Goal: Task Accomplishment & Management: Manage account settings

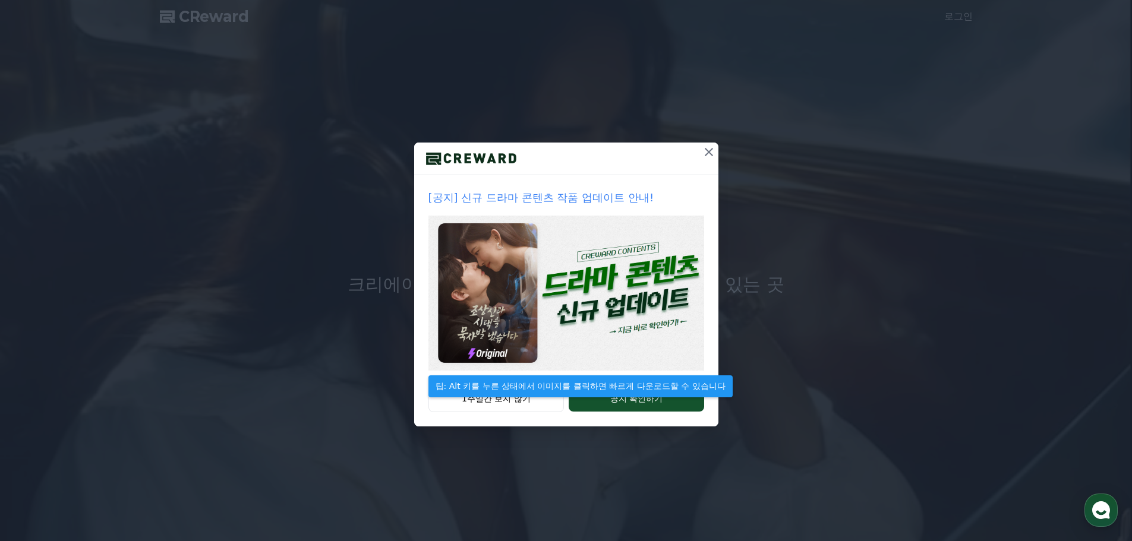
click at [576, 272] on img at bounding box center [567, 293] width 276 height 155
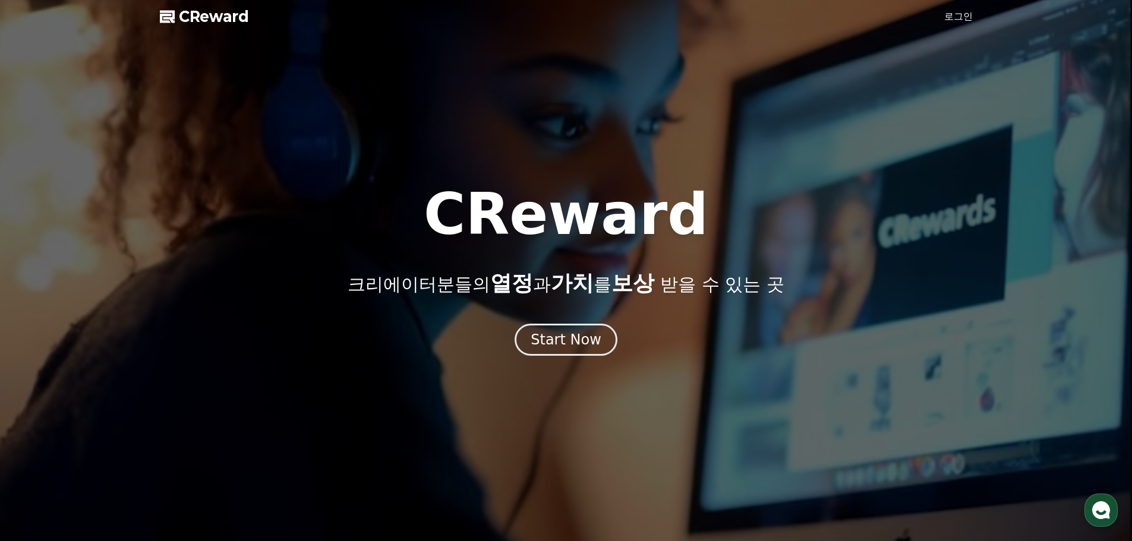
click at [951, 13] on link "로그인" at bounding box center [958, 17] width 29 height 14
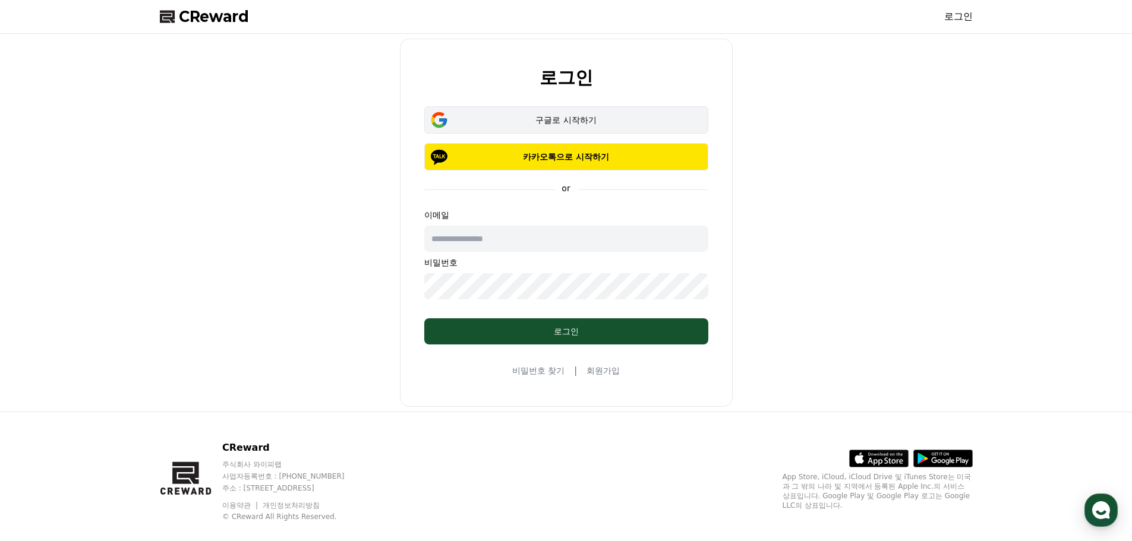
click at [574, 119] on div "구글로 시작하기" at bounding box center [567, 120] width 250 height 12
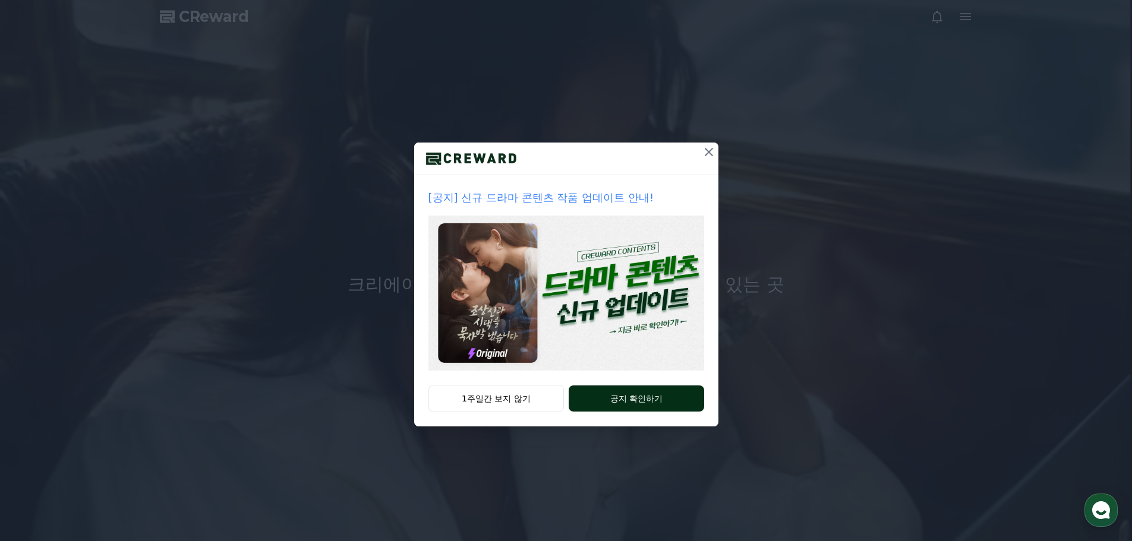
click at [641, 404] on button "공지 확인하기" at bounding box center [636, 399] width 135 height 26
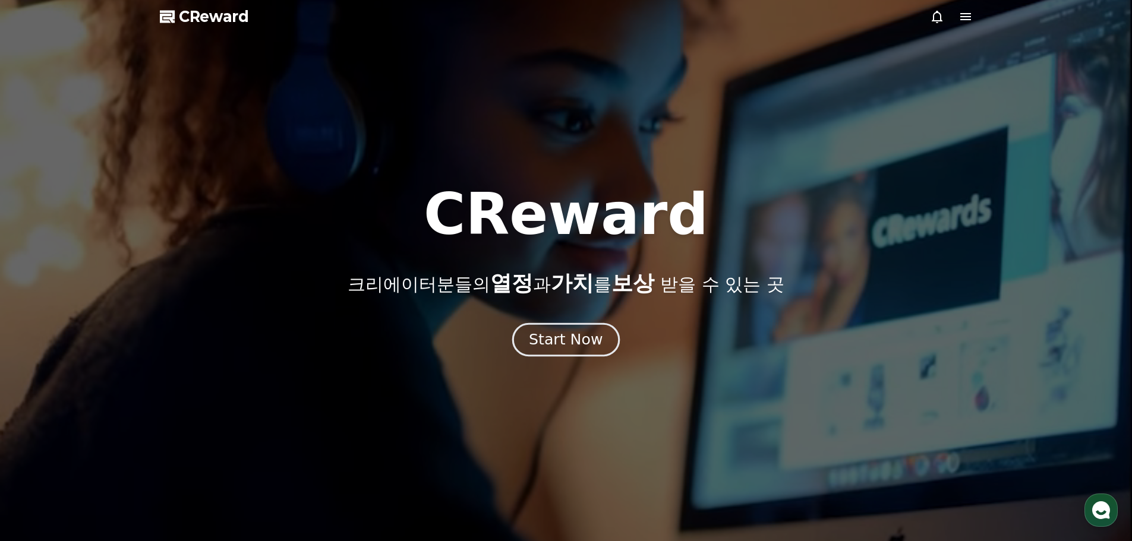
click at [582, 347] on div "Start Now" at bounding box center [566, 340] width 74 height 20
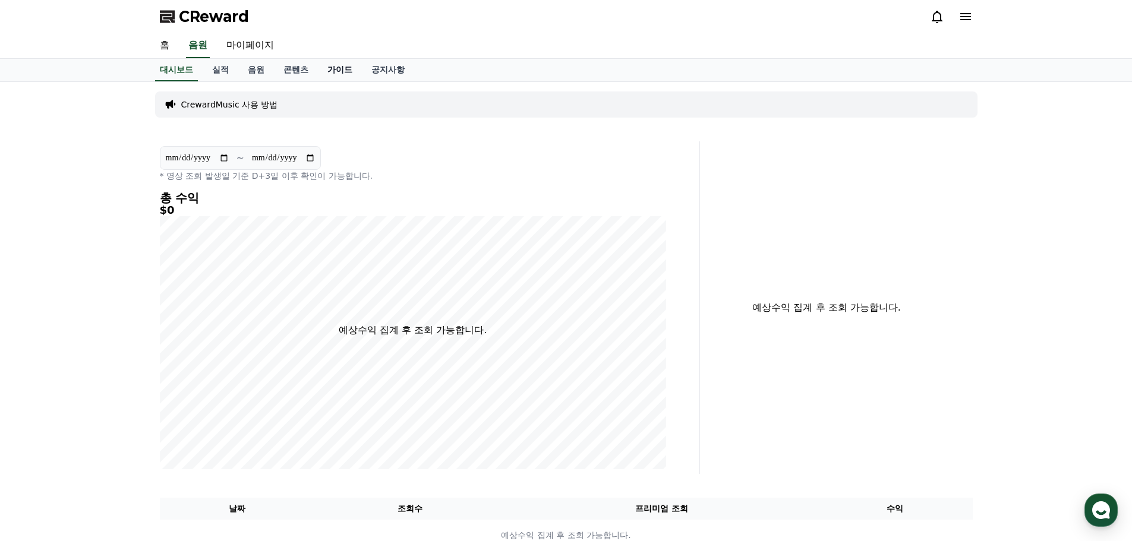
click at [327, 74] on link "가이드" at bounding box center [340, 70] width 44 height 23
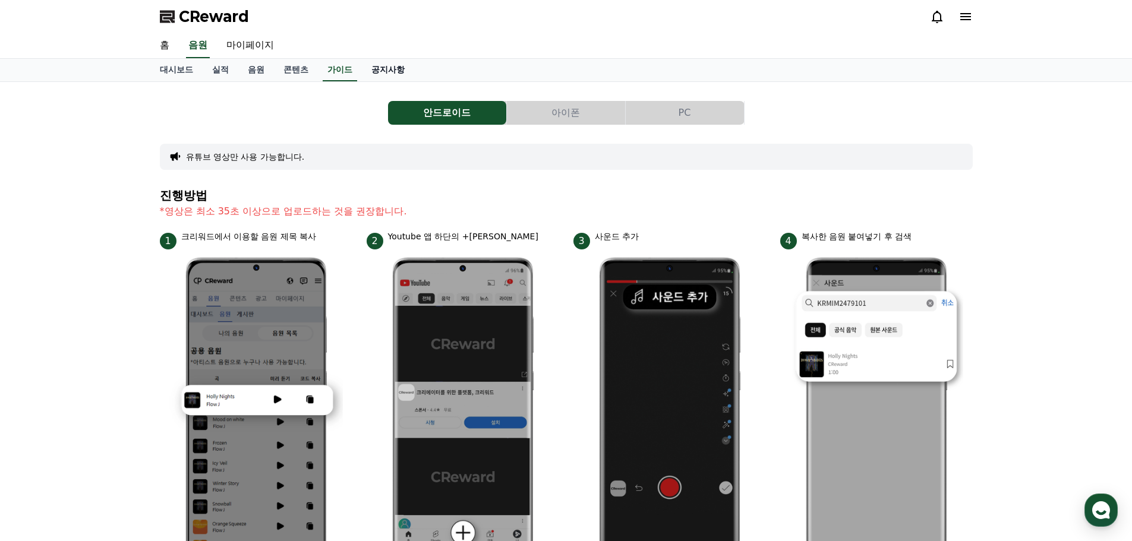
click at [395, 74] on link "공지사항" at bounding box center [388, 70] width 52 height 23
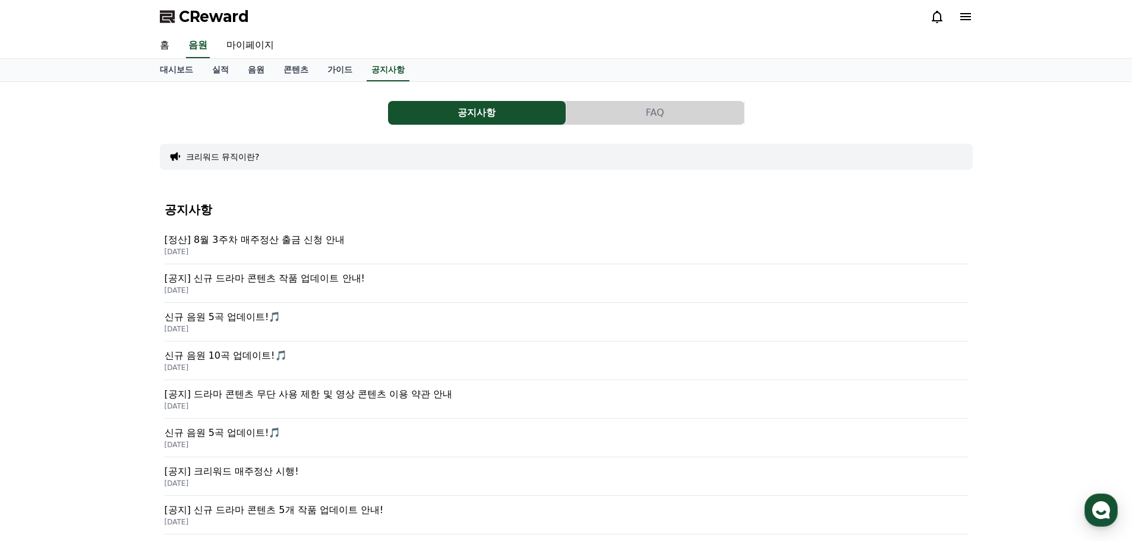
click at [293, 55] on div "홈 음원 마이페이지" at bounding box center [566, 45] width 832 height 25
click at [299, 68] on link "콘텐츠" at bounding box center [296, 70] width 44 height 23
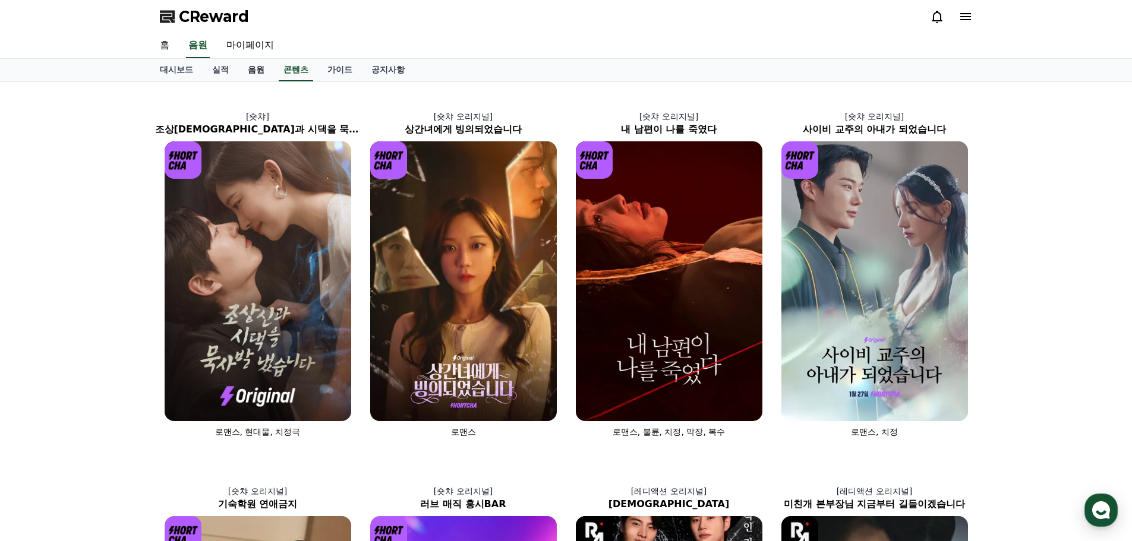
click at [263, 80] on link "음원" at bounding box center [256, 70] width 36 height 23
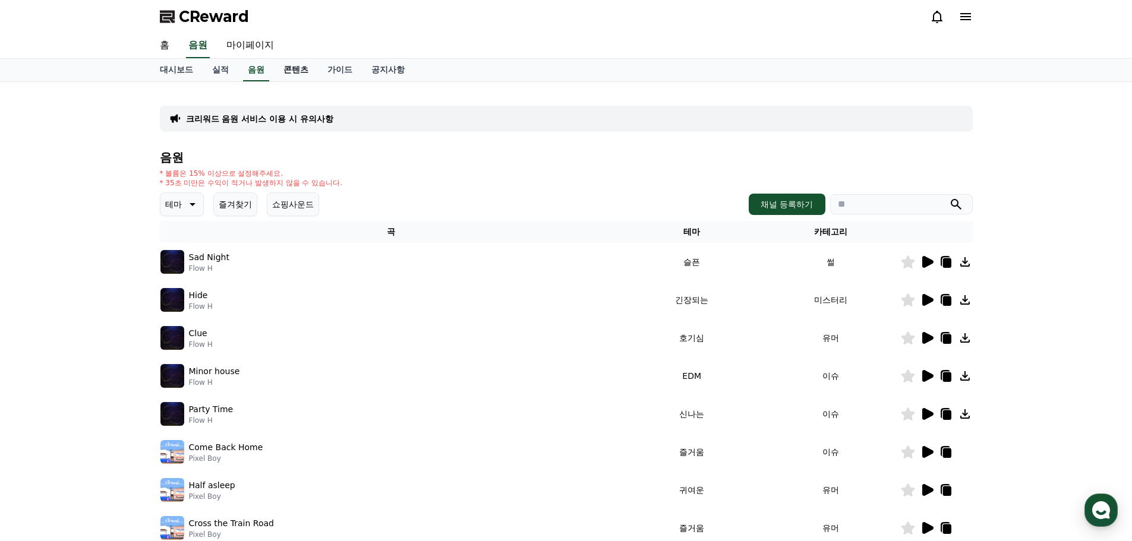
click at [316, 70] on link "콘텐츠" at bounding box center [296, 70] width 44 height 23
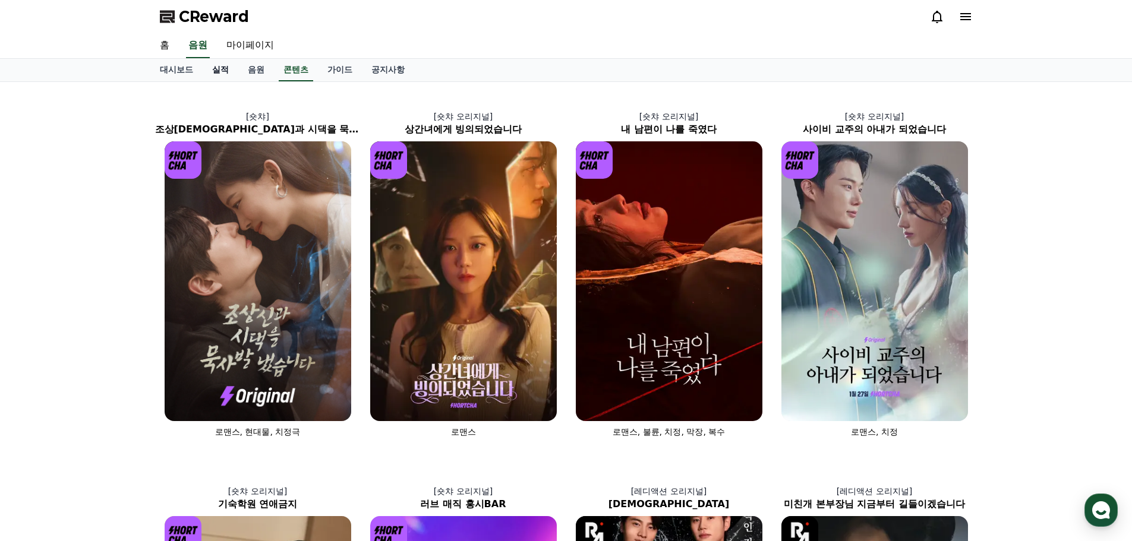
click at [204, 73] on link "실적" at bounding box center [221, 70] width 36 height 23
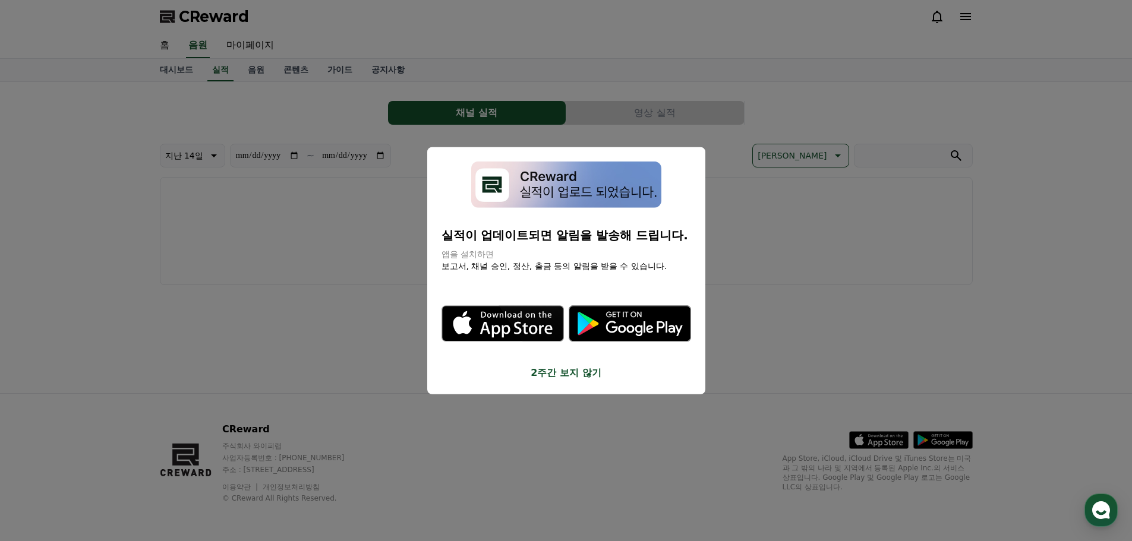
click at [313, 218] on button "close modal" at bounding box center [566, 270] width 1132 height 541
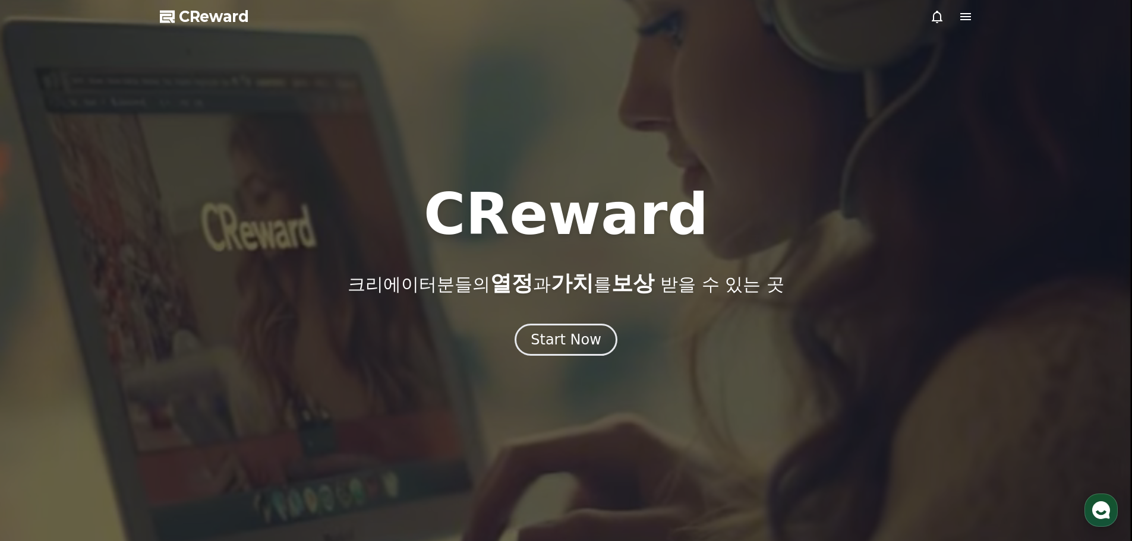
click at [962, 17] on icon at bounding box center [965, 16] width 11 height 7
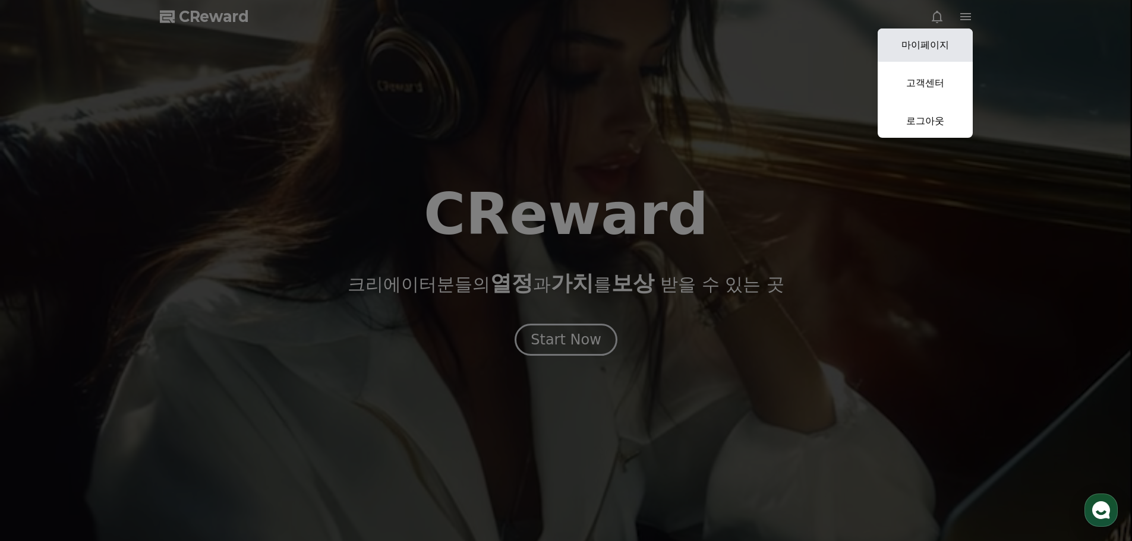
click at [941, 59] on link "마이페이지" at bounding box center [925, 45] width 95 height 33
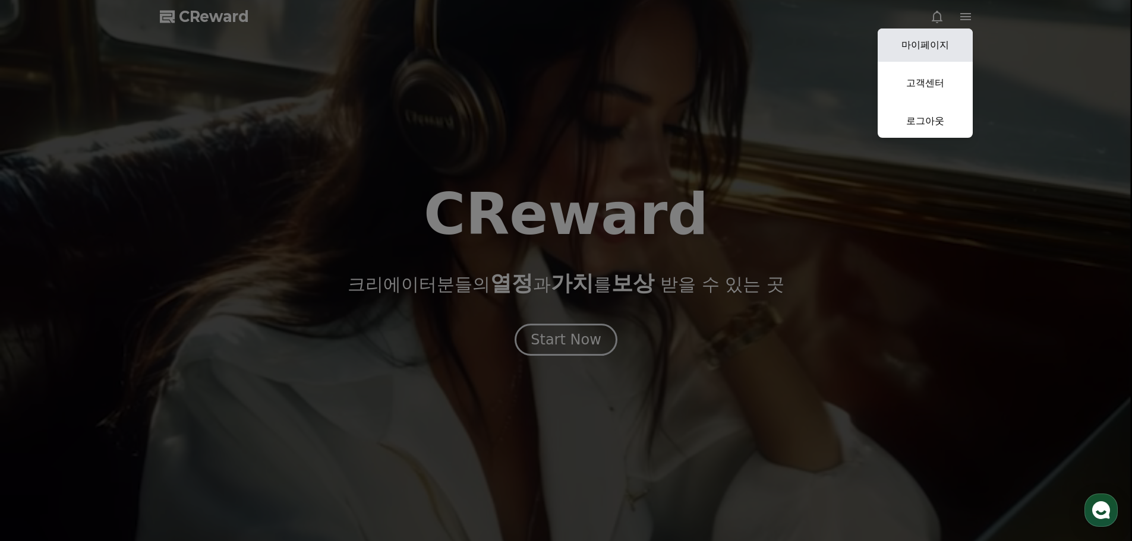
select select "**********"
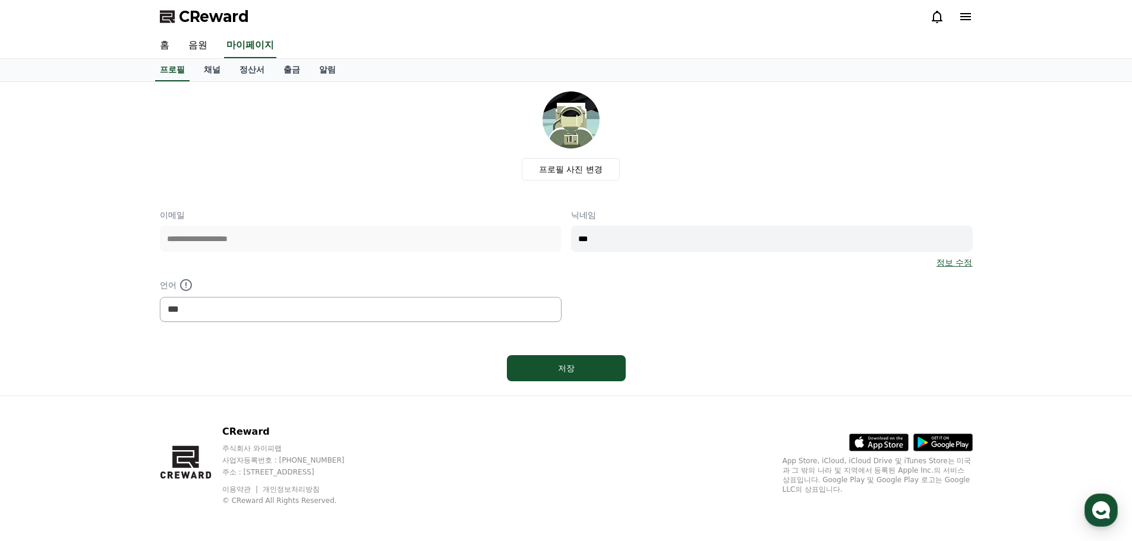
click at [966, 18] on icon at bounding box center [966, 17] width 14 height 14
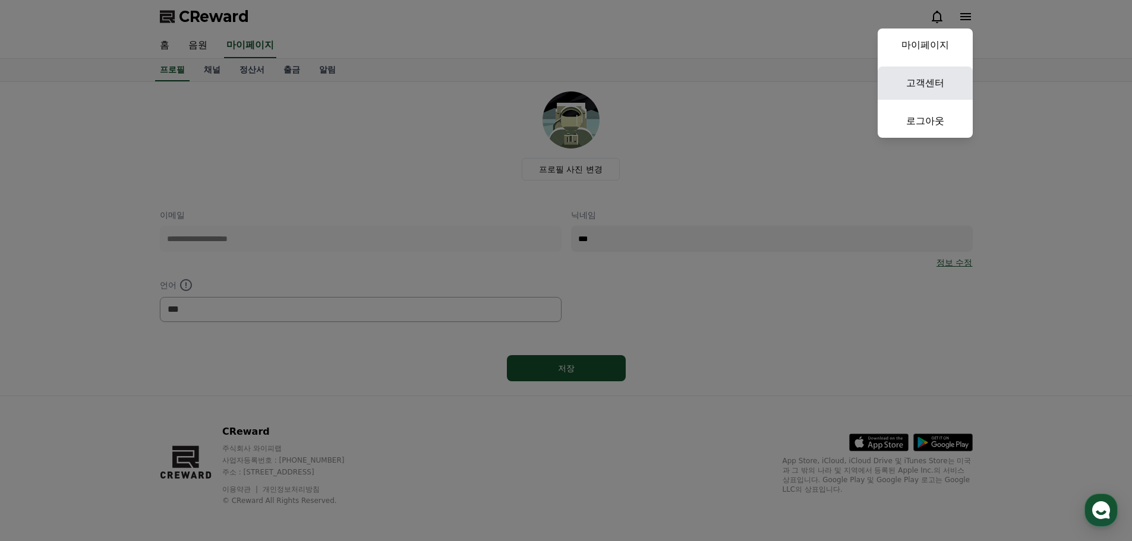
click at [922, 80] on link "고객센터" at bounding box center [925, 83] width 95 height 33
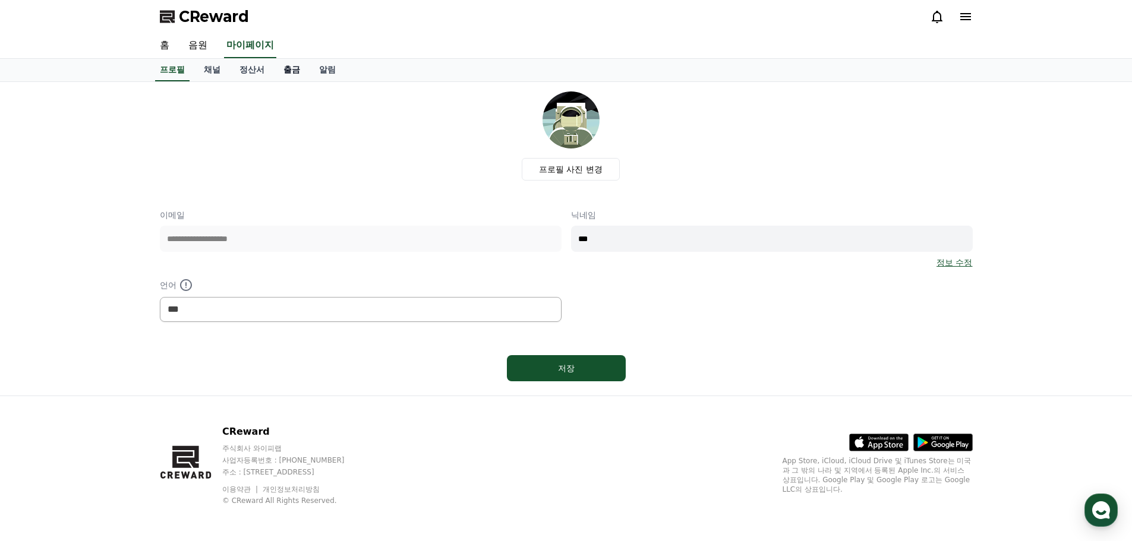
click at [293, 71] on link "출금" at bounding box center [292, 70] width 36 height 23
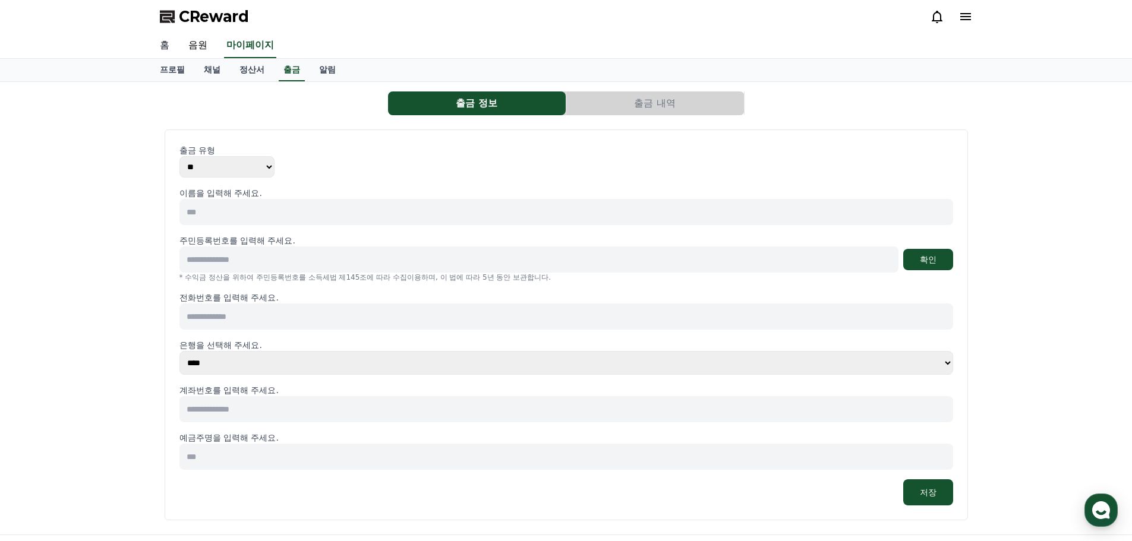
click at [173, 46] on link "홈" at bounding box center [164, 45] width 29 height 25
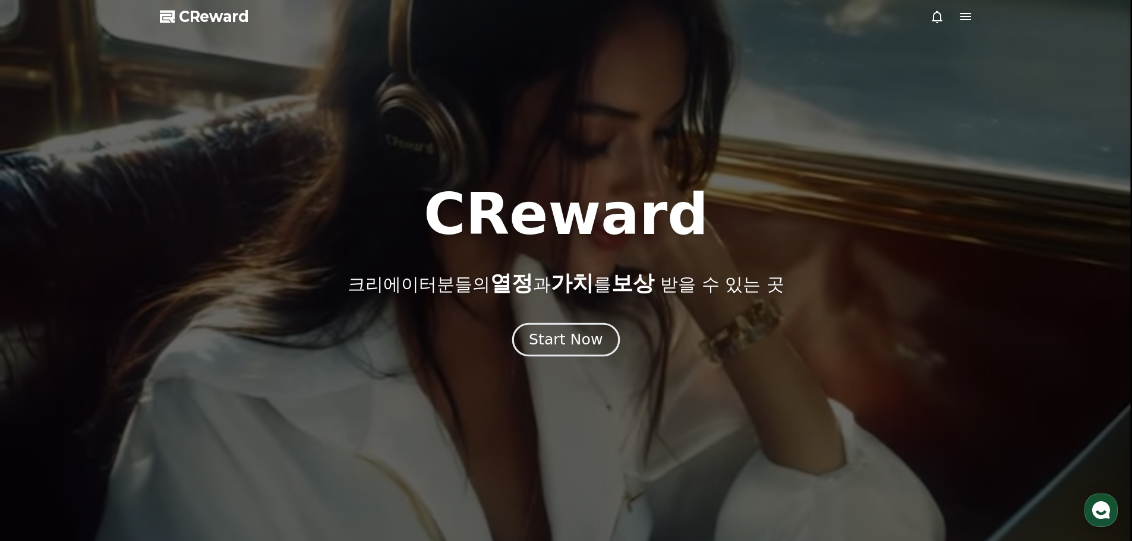
click at [571, 348] on div "Start Now" at bounding box center [566, 340] width 74 height 20
